Goal: Find specific page/section: Find specific page/section

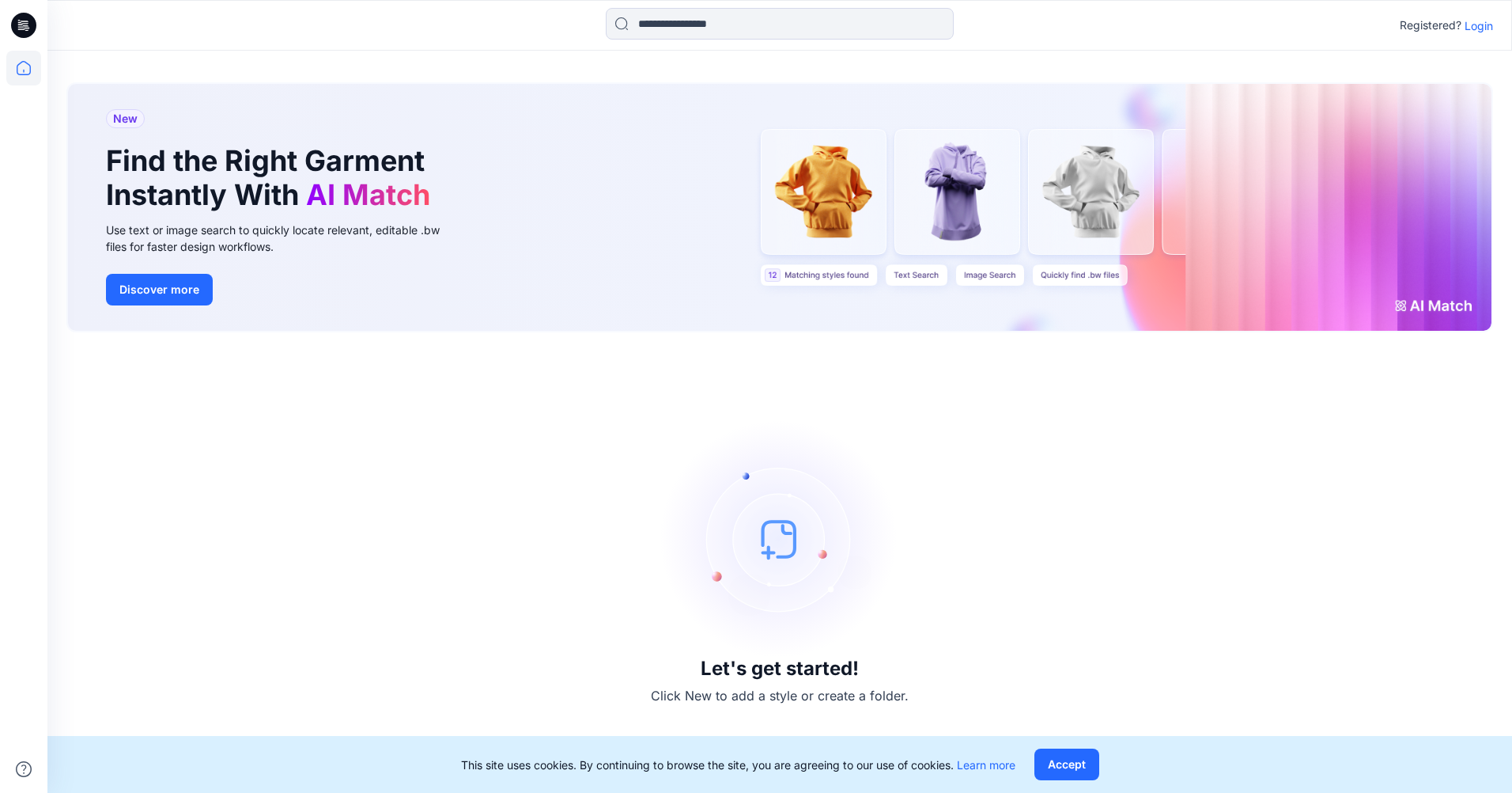
click at [1477, 27] on p "Login" at bounding box center [1478, 25] width 28 height 16
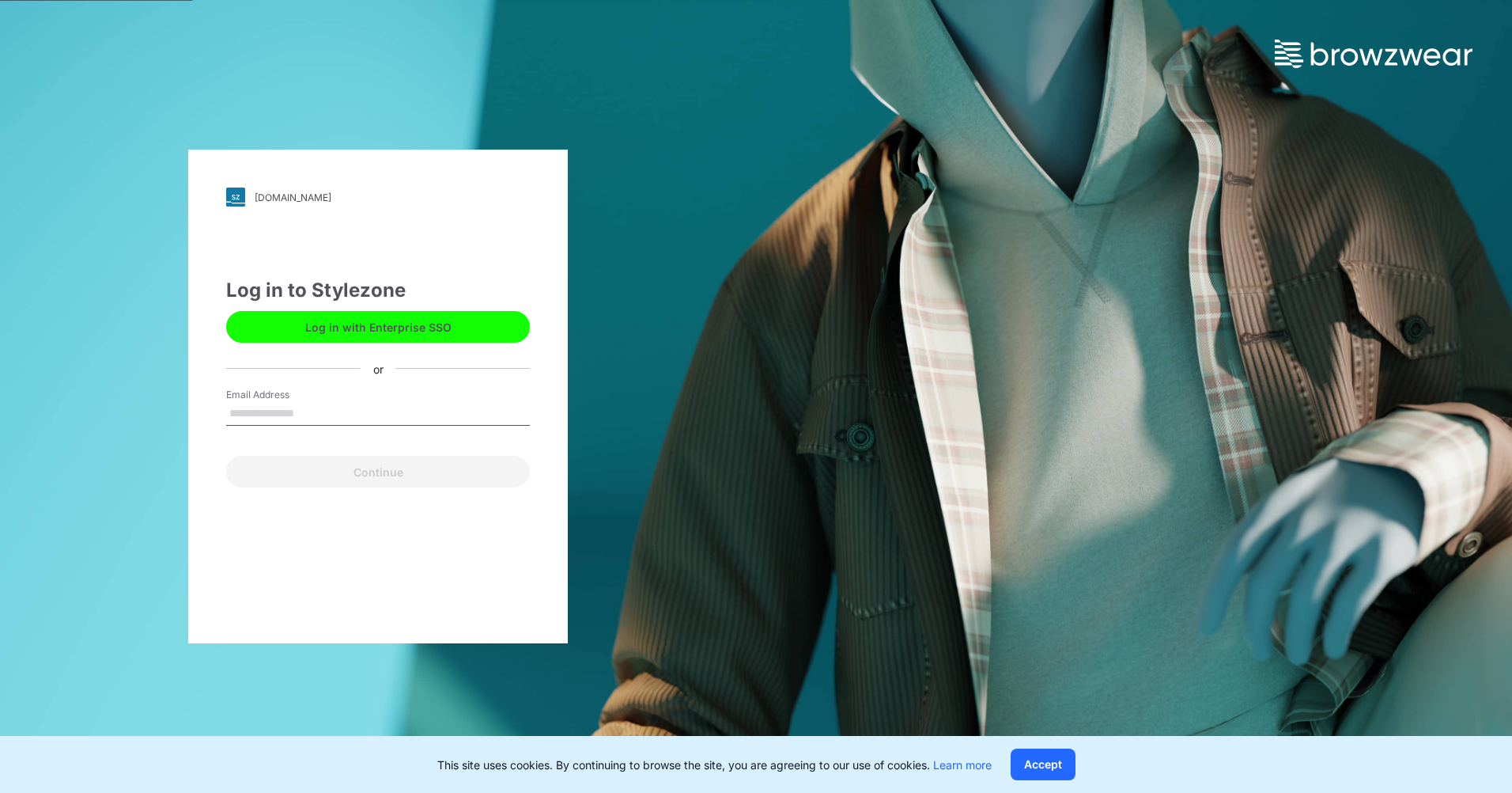
click at [317, 406] on input "Email Address" at bounding box center [377, 413] width 303 height 23
type input "**********"
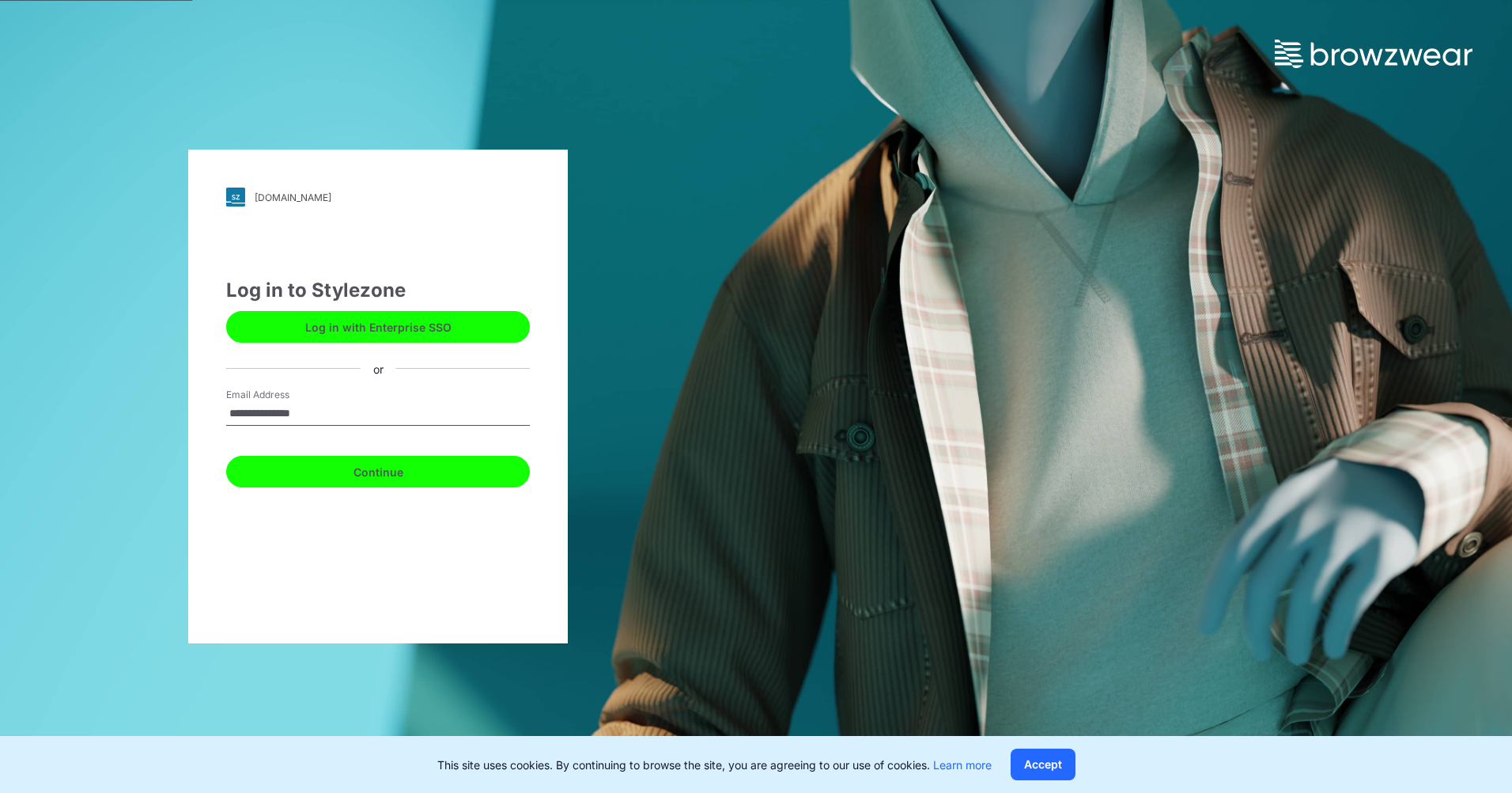
click at [315, 473] on button "Continue" at bounding box center [377, 471] width 303 height 32
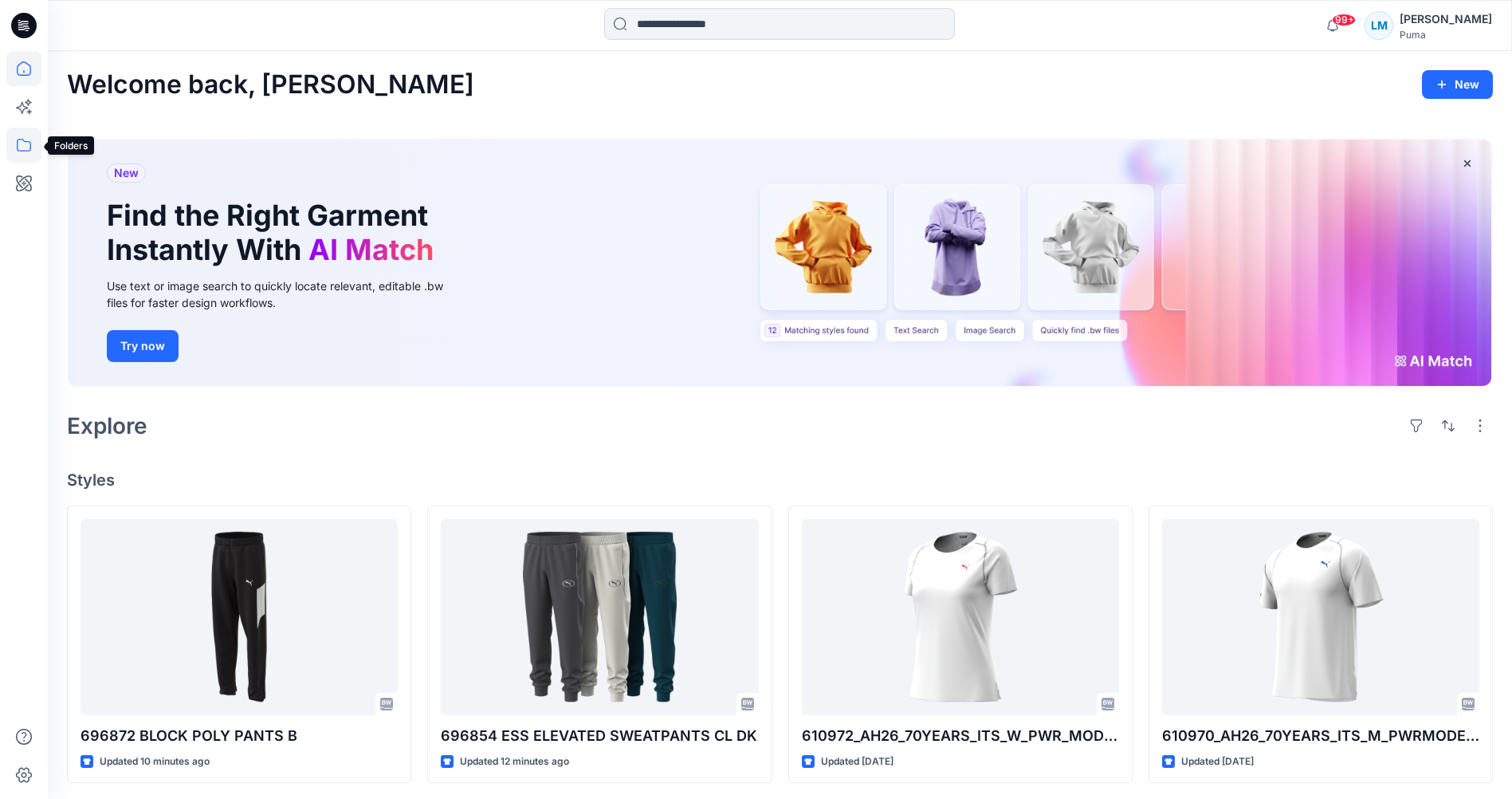
click at [26, 136] on icon at bounding box center [24, 146] width 35 height 35
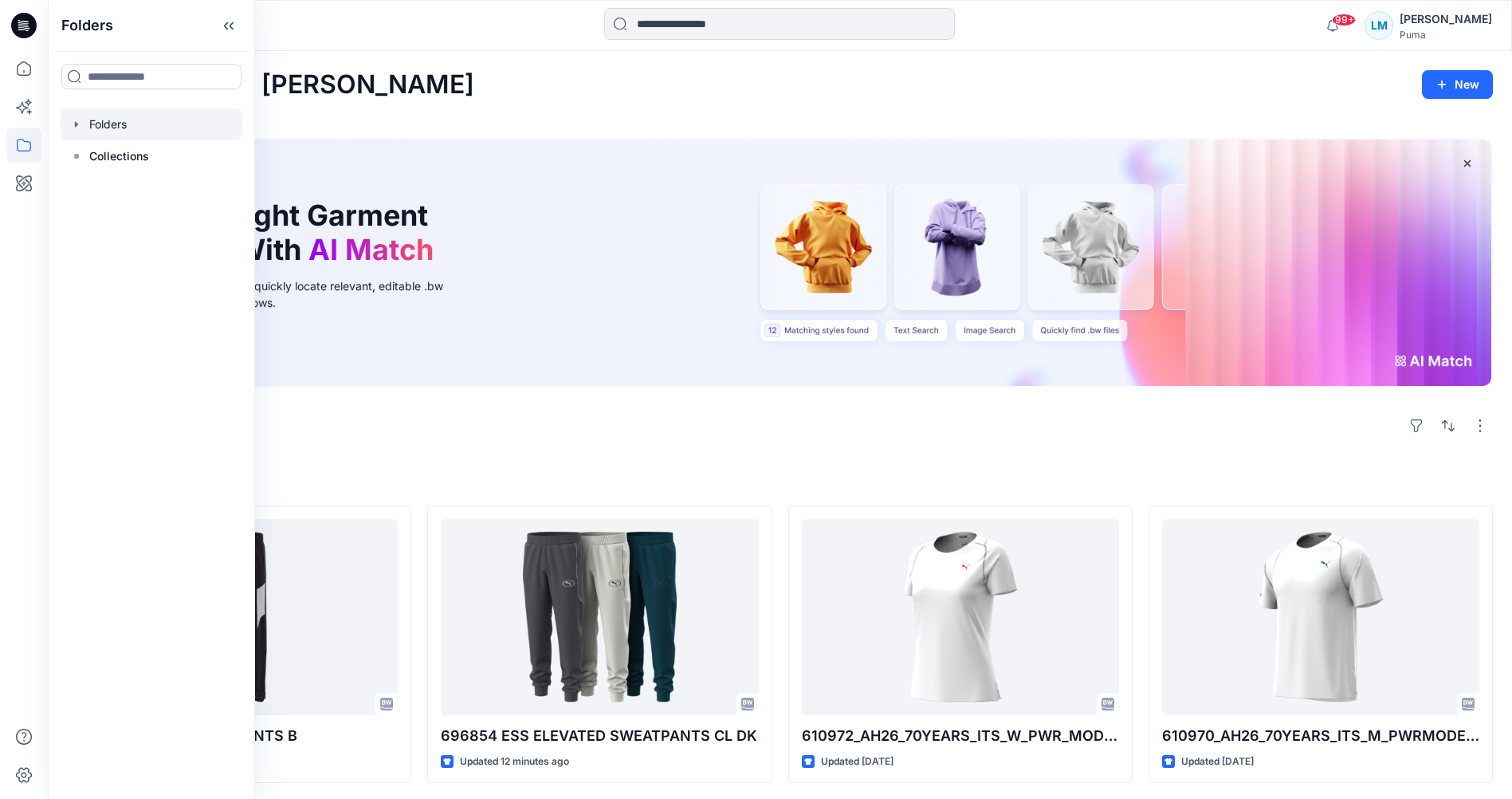
click at [126, 124] on div at bounding box center [151, 124] width 182 height 32
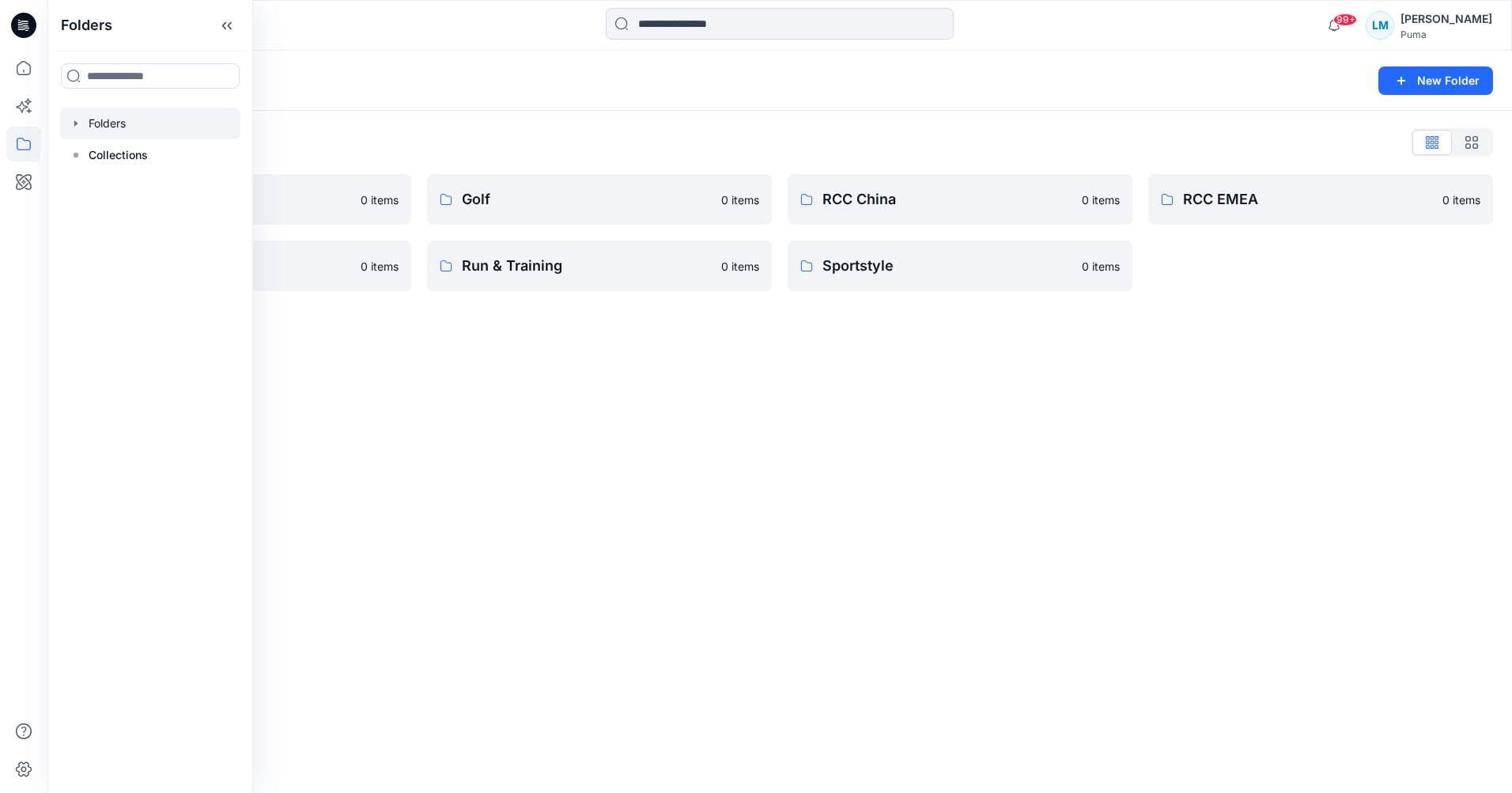
click at [547, 459] on div "Folders New Folder Folders List Basic Blocks 0 items RCC India 0 items Golf 0 i…" at bounding box center [779, 421] width 1465 height 742
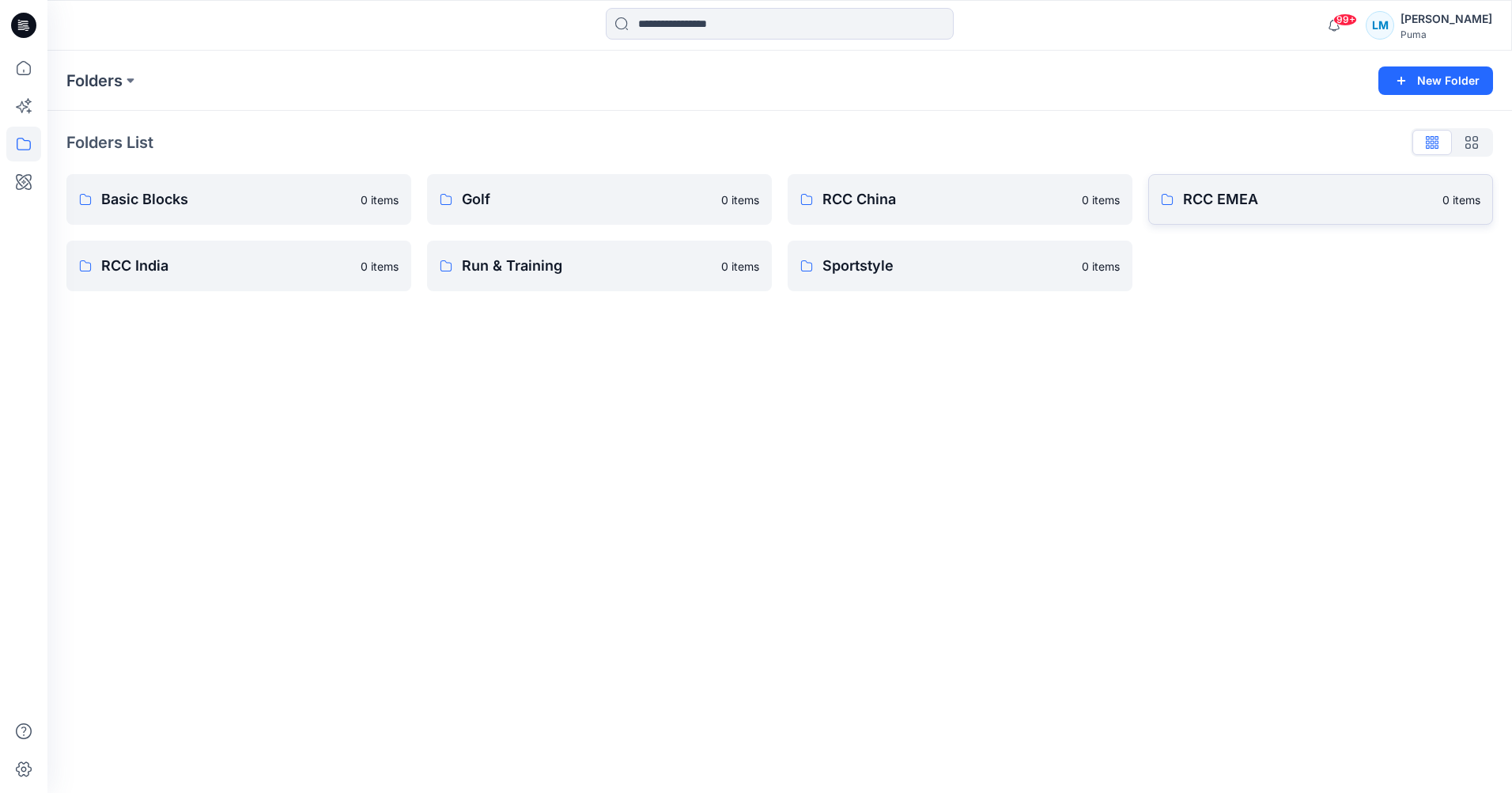
click at [1310, 200] on p "RCC EMEA" at bounding box center [1308, 199] width 250 height 22
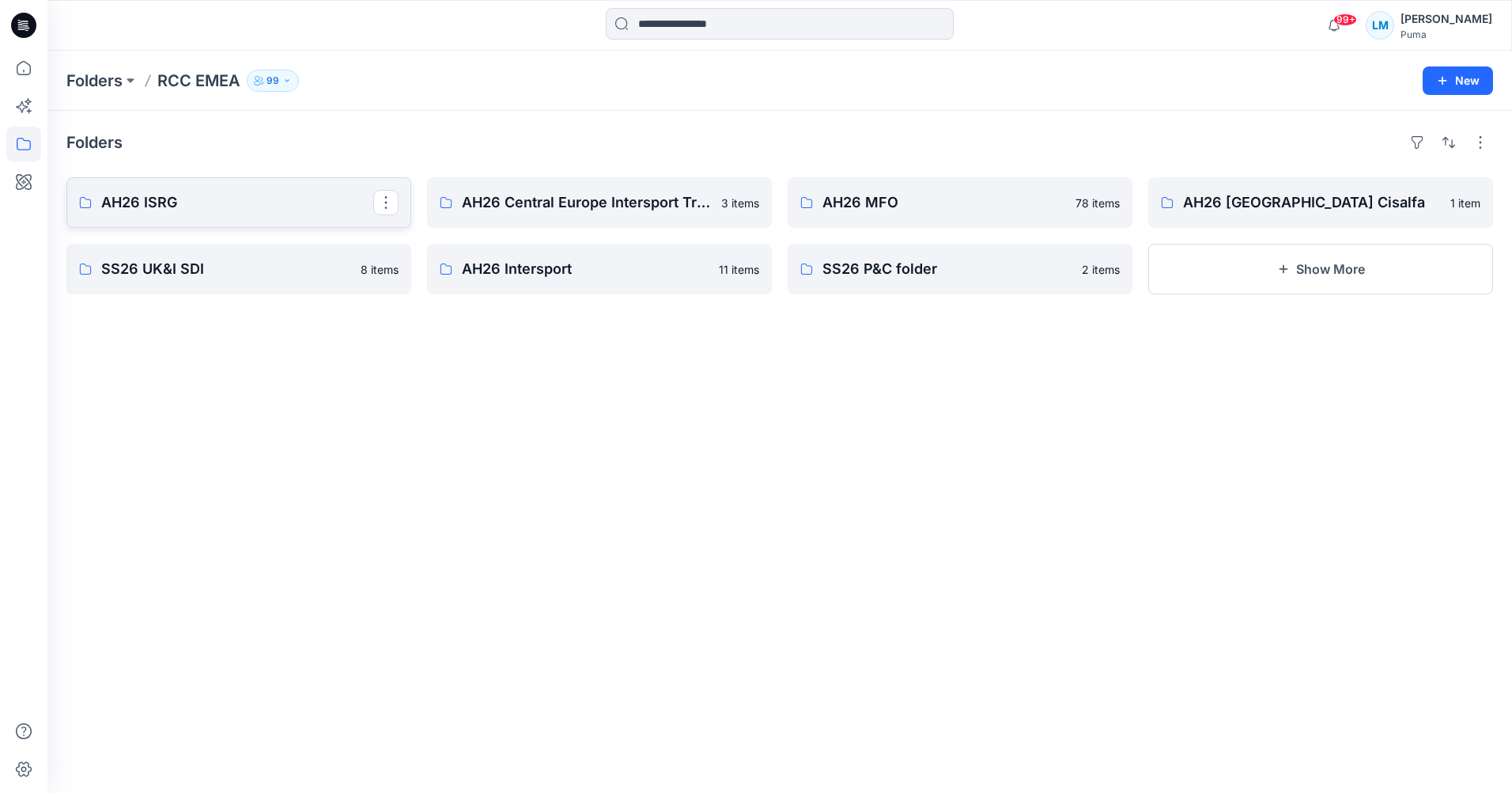
click at [308, 217] on link "AH26 ISRG" at bounding box center [239, 203] width 345 height 50
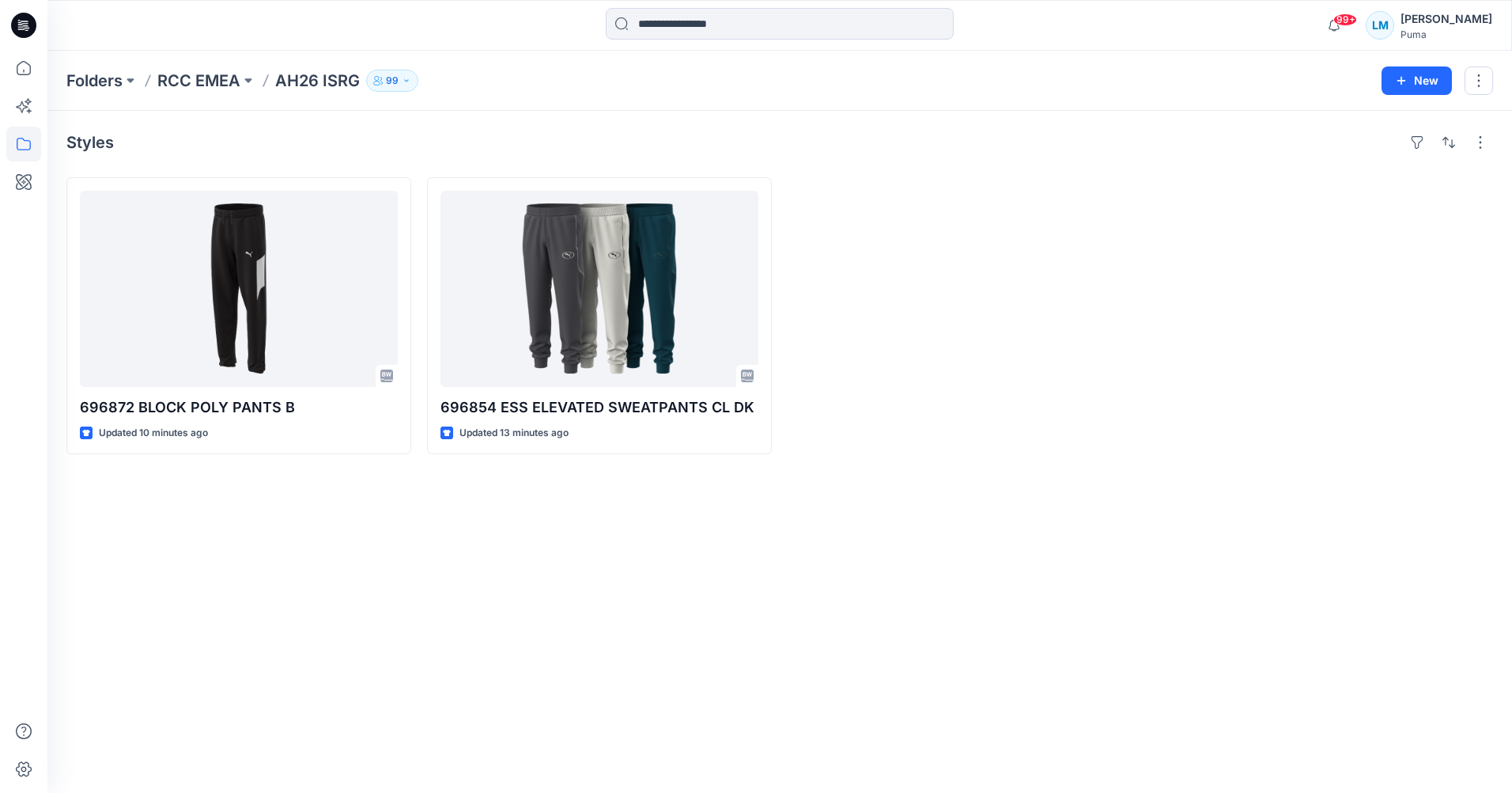
click at [406, 604] on div "Styles 696872 BLOCK POLY PANTS B Updated 10 minutes ago 696854 ESS ELEVATED SWE…" at bounding box center [779, 451] width 1465 height 682
click at [352, 590] on div "Styles 696872 BLOCK POLY PANTS B Updated 15 minutes ago 696854 ESS ELEVATED SWE…" at bounding box center [779, 451] width 1465 height 682
click at [170, 558] on div "Styles 696872 BLOCK POLY PANTS B Updated 16 minutes ago 696854 ESS ELEVATED SWE…" at bounding box center [779, 451] width 1465 height 682
click at [521, 526] on div "Styles 696872 BLOCK POLY PANTS B Updated 16 minutes ago 696854 ESS ELEVATED SWE…" at bounding box center [779, 451] width 1465 height 682
click at [246, 608] on div "Styles 696872 BLOCK POLY PANTS B Updated 16 minutes ago 696854 ESS ELEVATED SWE…" at bounding box center [779, 451] width 1465 height 682
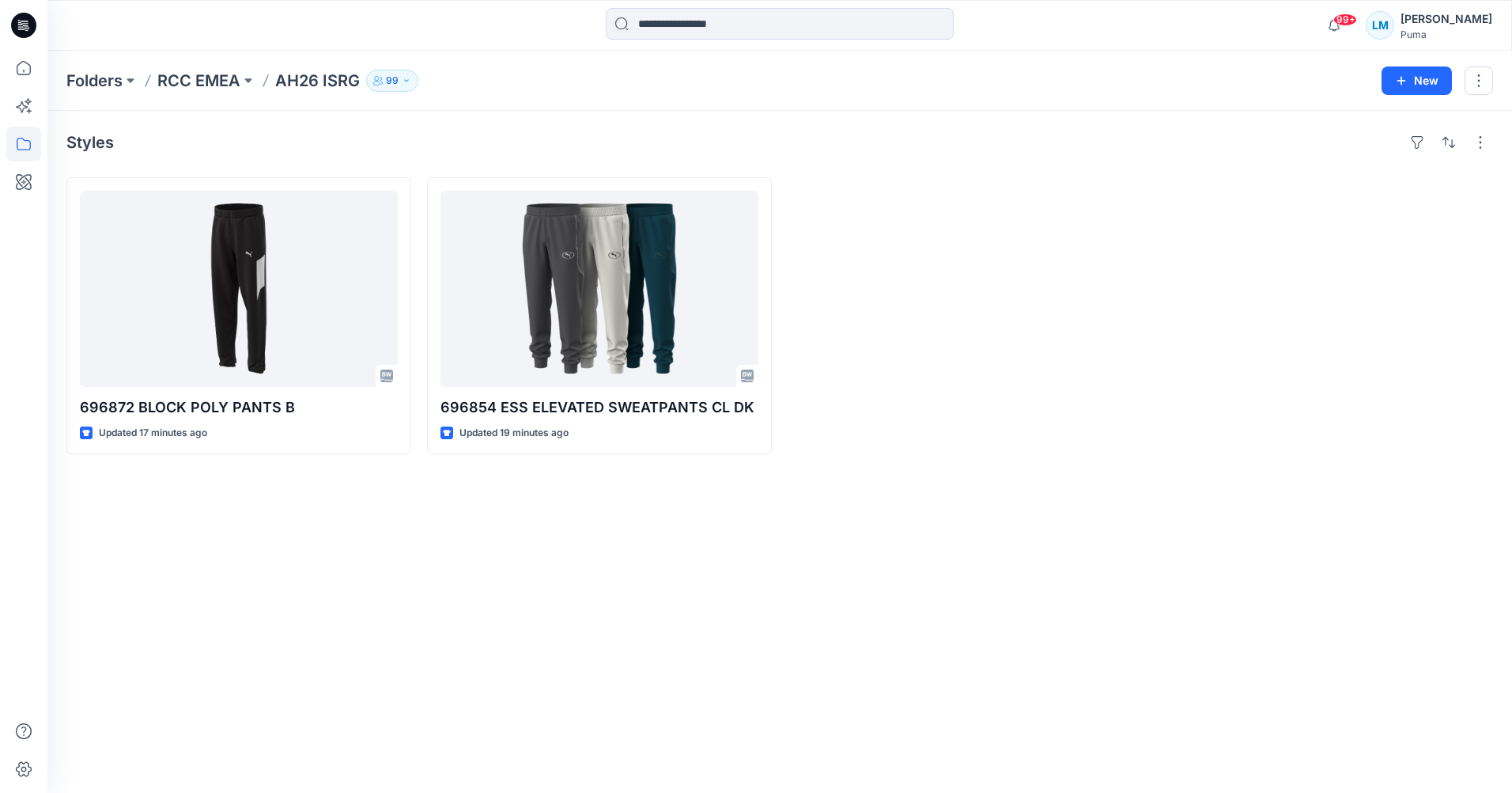
click at [376, 548] on div "Styles 696872 BLOCK POLY PANTS B Updated 17 minutes ago 696854 ESS ELEVATED SWE…" at bounding box center [779, 451] width 1465 height 682
